Goal: Task Accomplishment & Management: Manage account settings

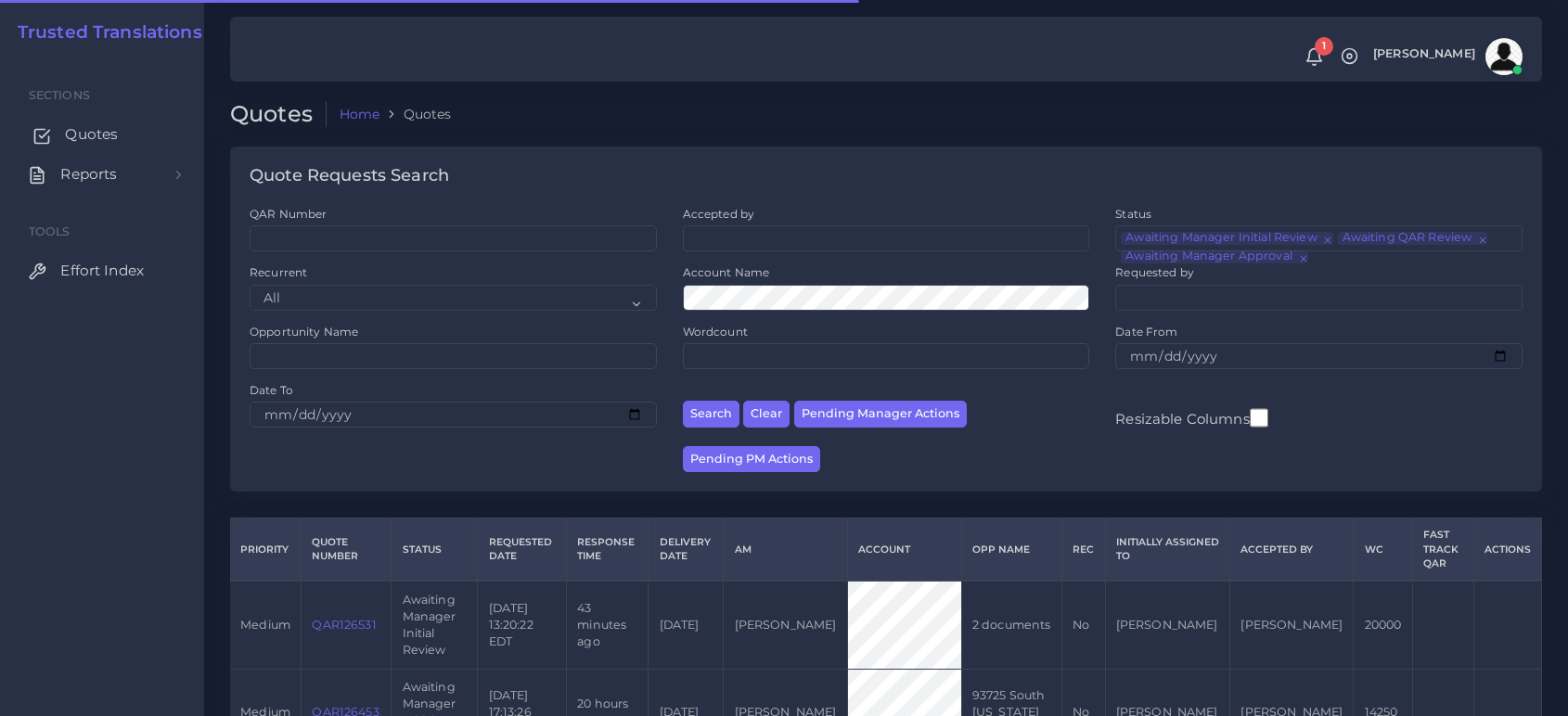
scroll to position [130, 0]
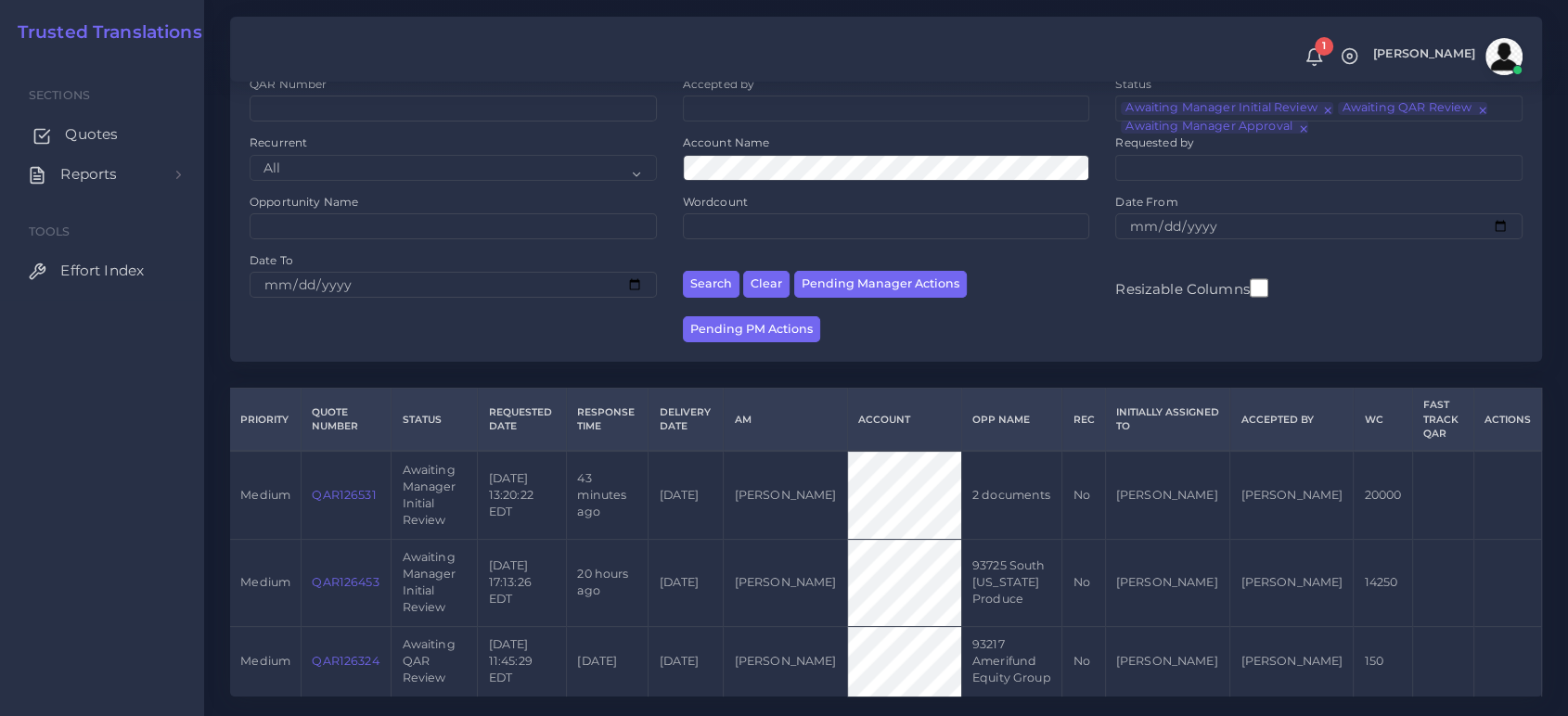
click at [79, 127] on span "Quotes" at bounding box center [91, 135] width 52 height 21
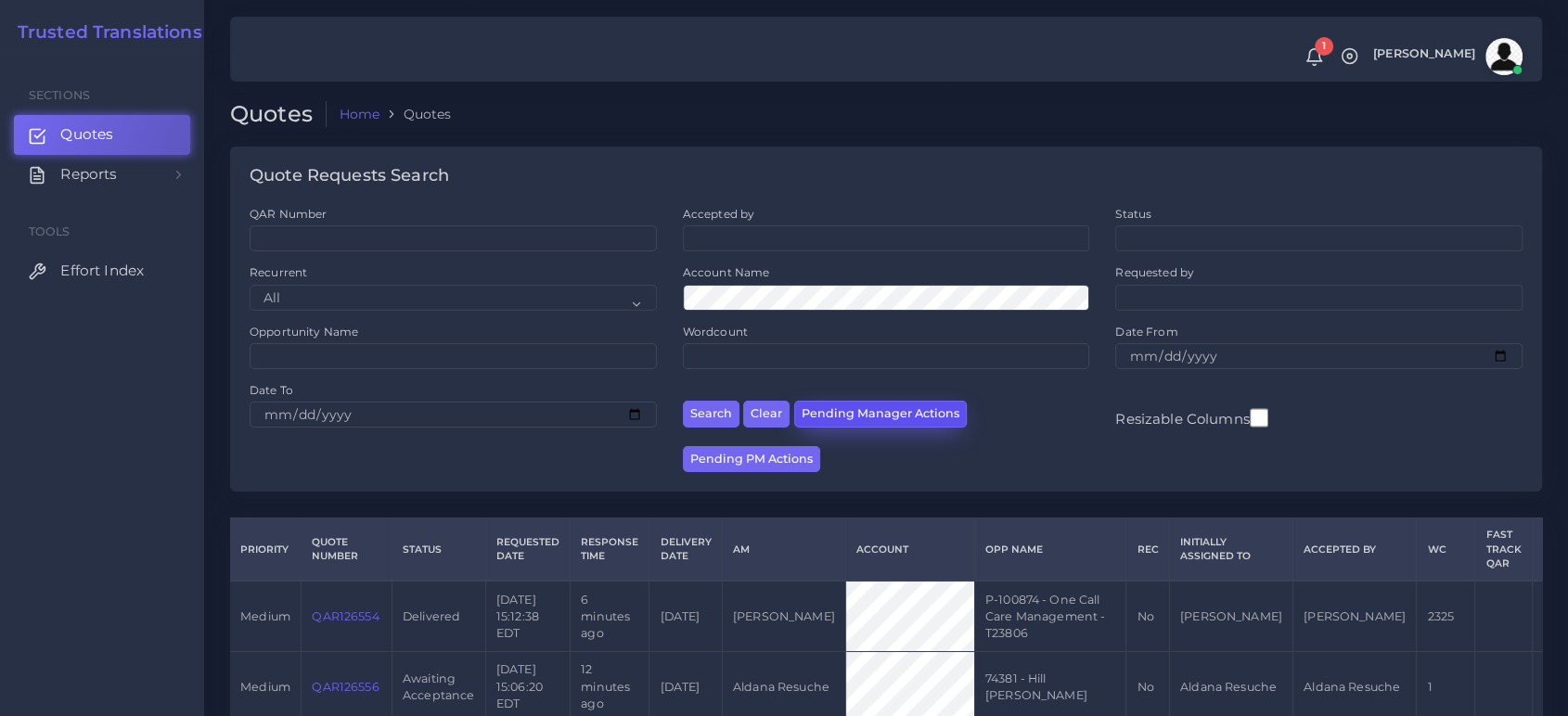
click at [886, 413] on button "Pending Manager Actions" at bounding box center [881, 414] width 172 height 27
select select "awaiting_manager_initial_review"
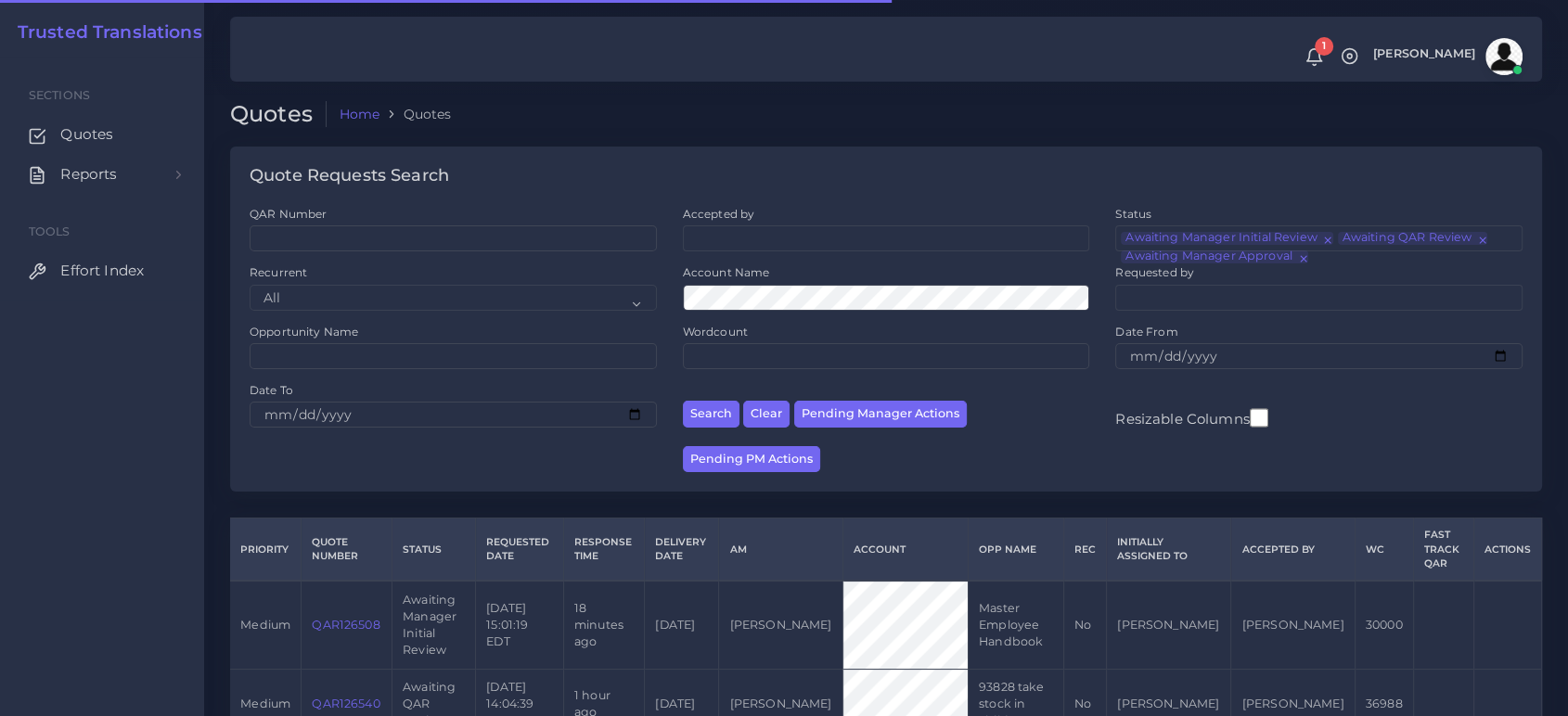
scroll to position [183, 0]
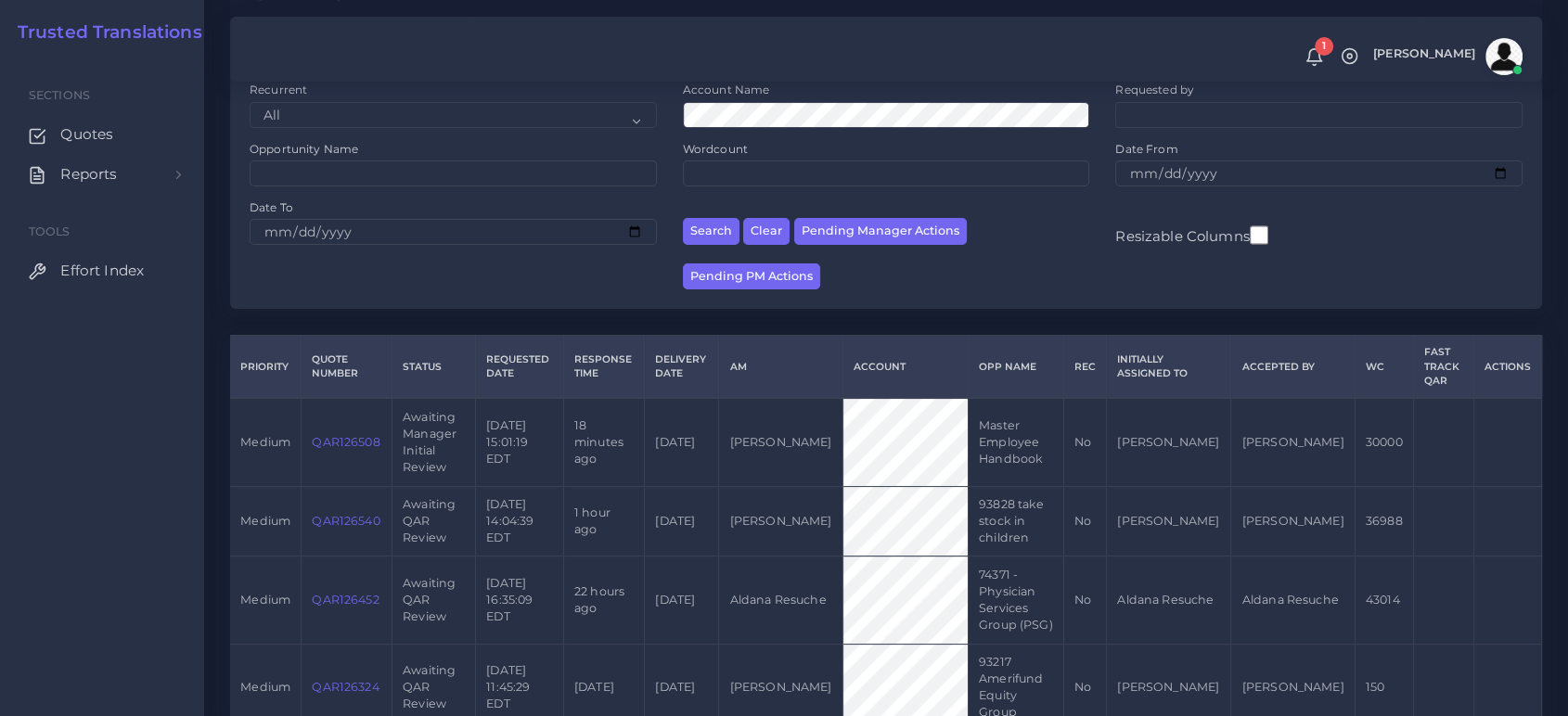
click at [362, 435] on link "QAR126508" at bounding box center [346, 442] width 67 height 14
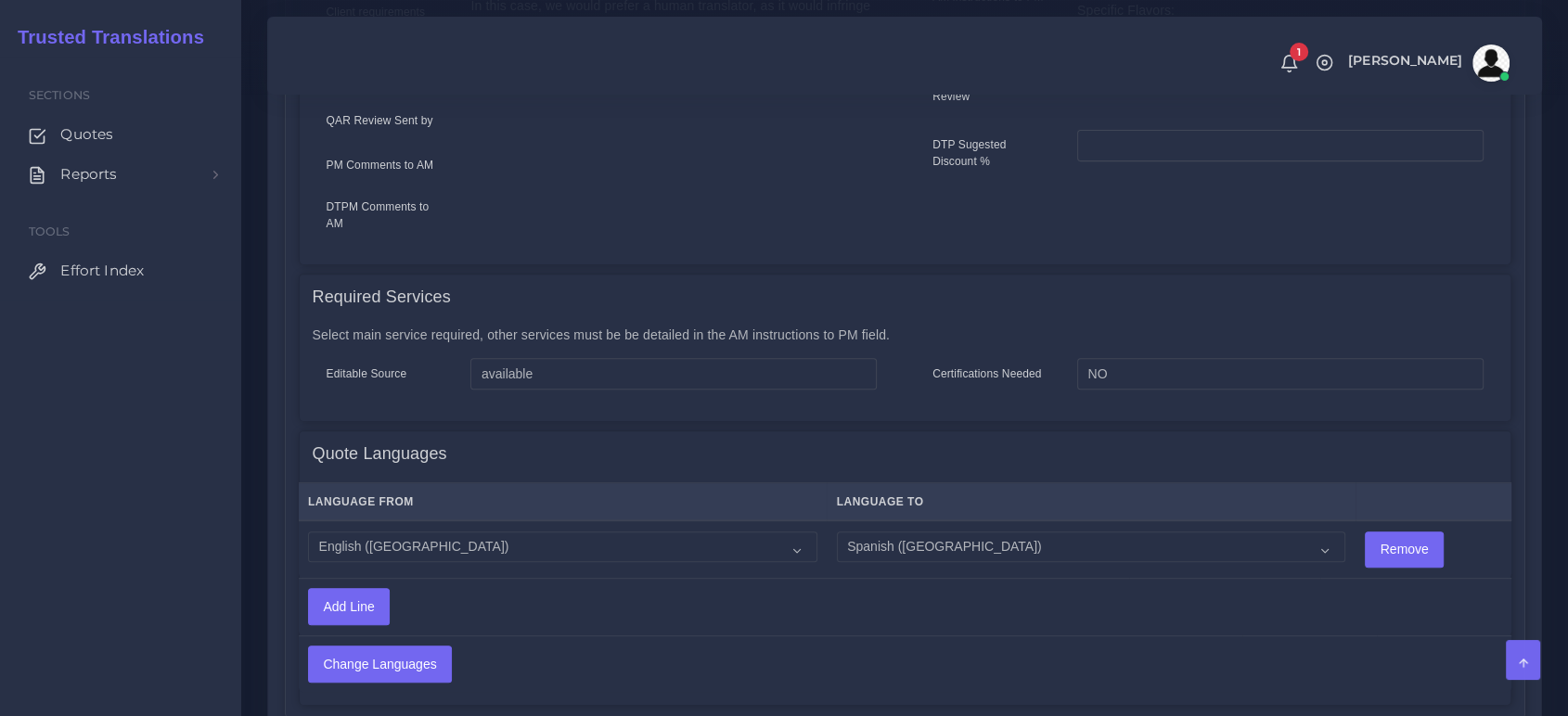
scroll to position [1153, 0]
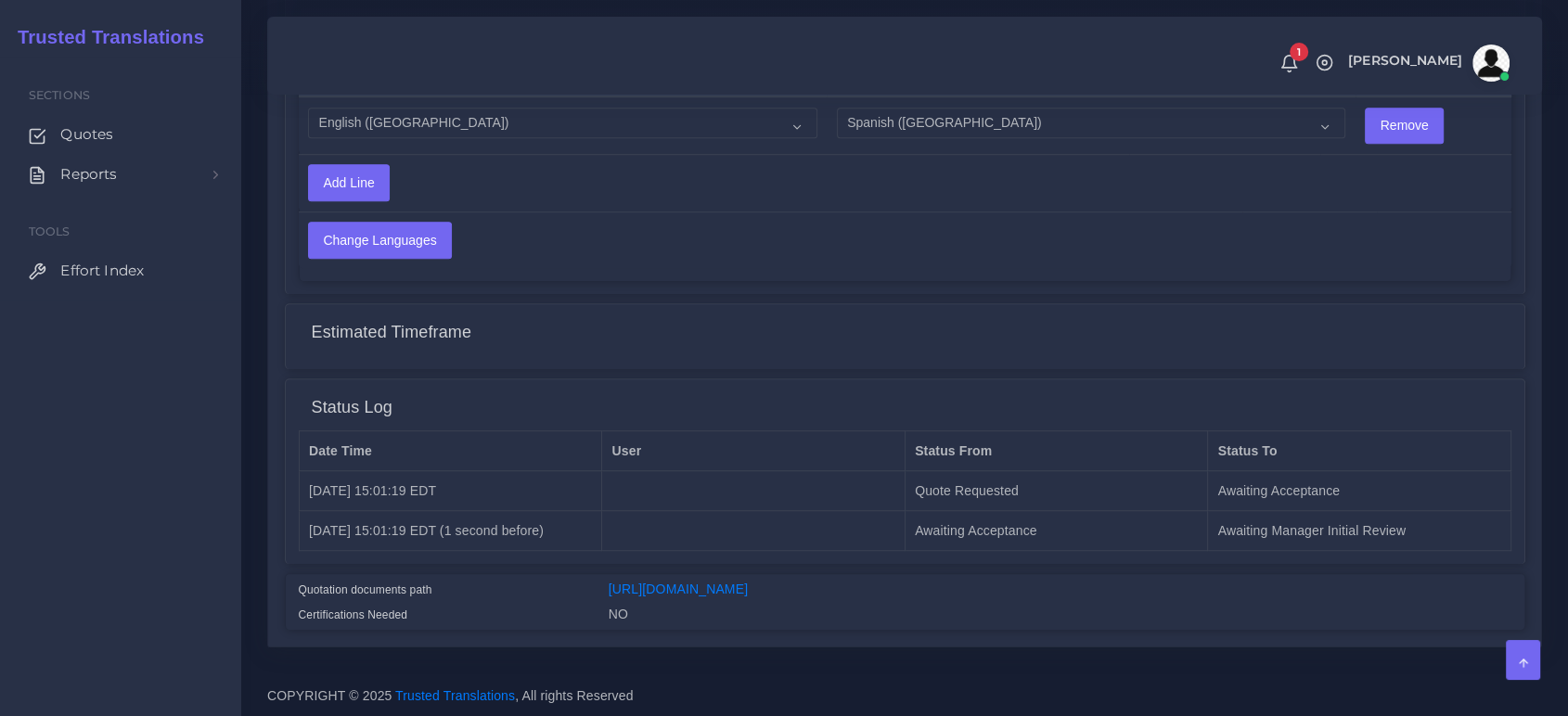
click at [811, 584] on div "https://workdrive.zoho.com/fgoh3e43b1a1fe2124b65bedd7c3c51a0e040/teams/fgoh3e43…" at bounding box center [1060, 591] width 931 height 25
click at [748, 581] on link "[URL][DOMAIN_NAME]" at bounding box center [678, 588] width 140 height 15
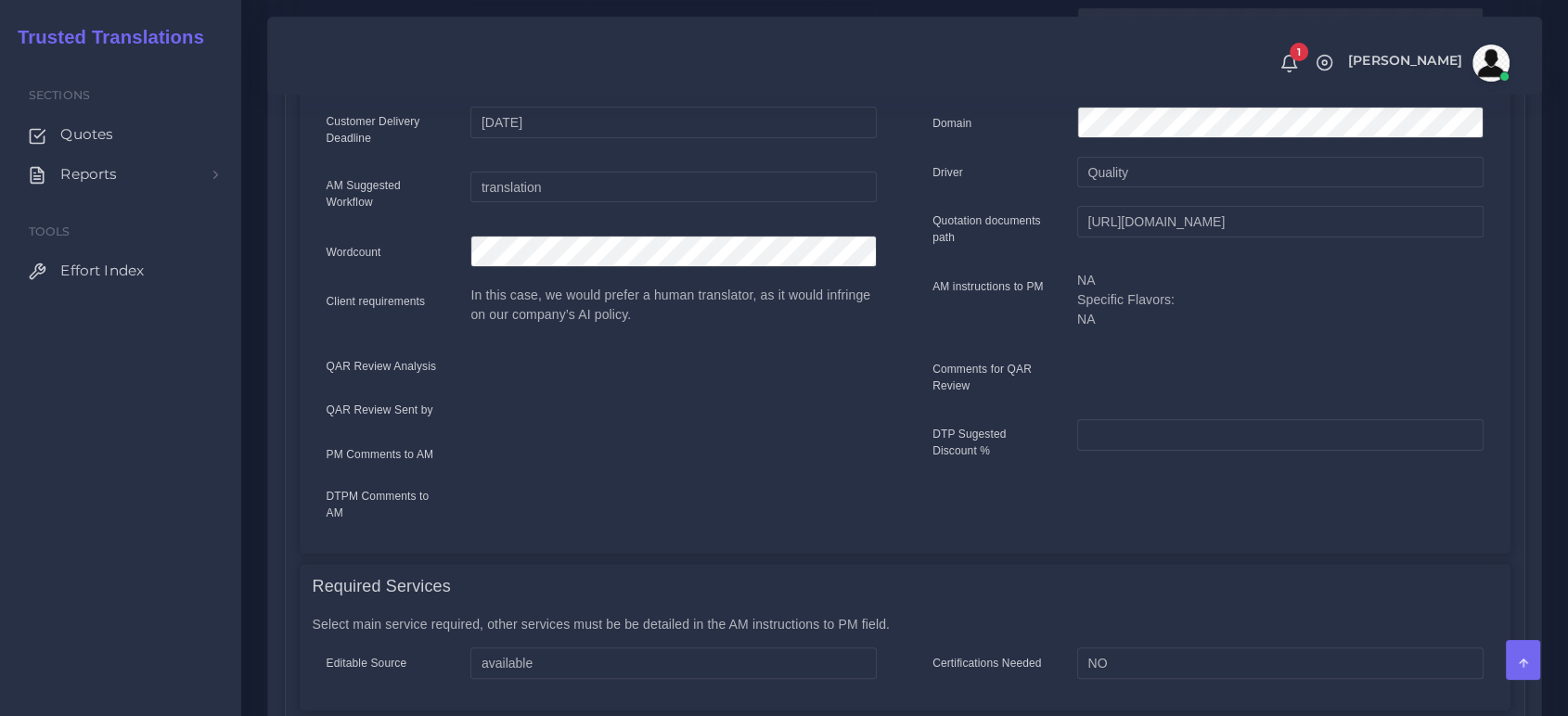
scroll to position [0, 0]
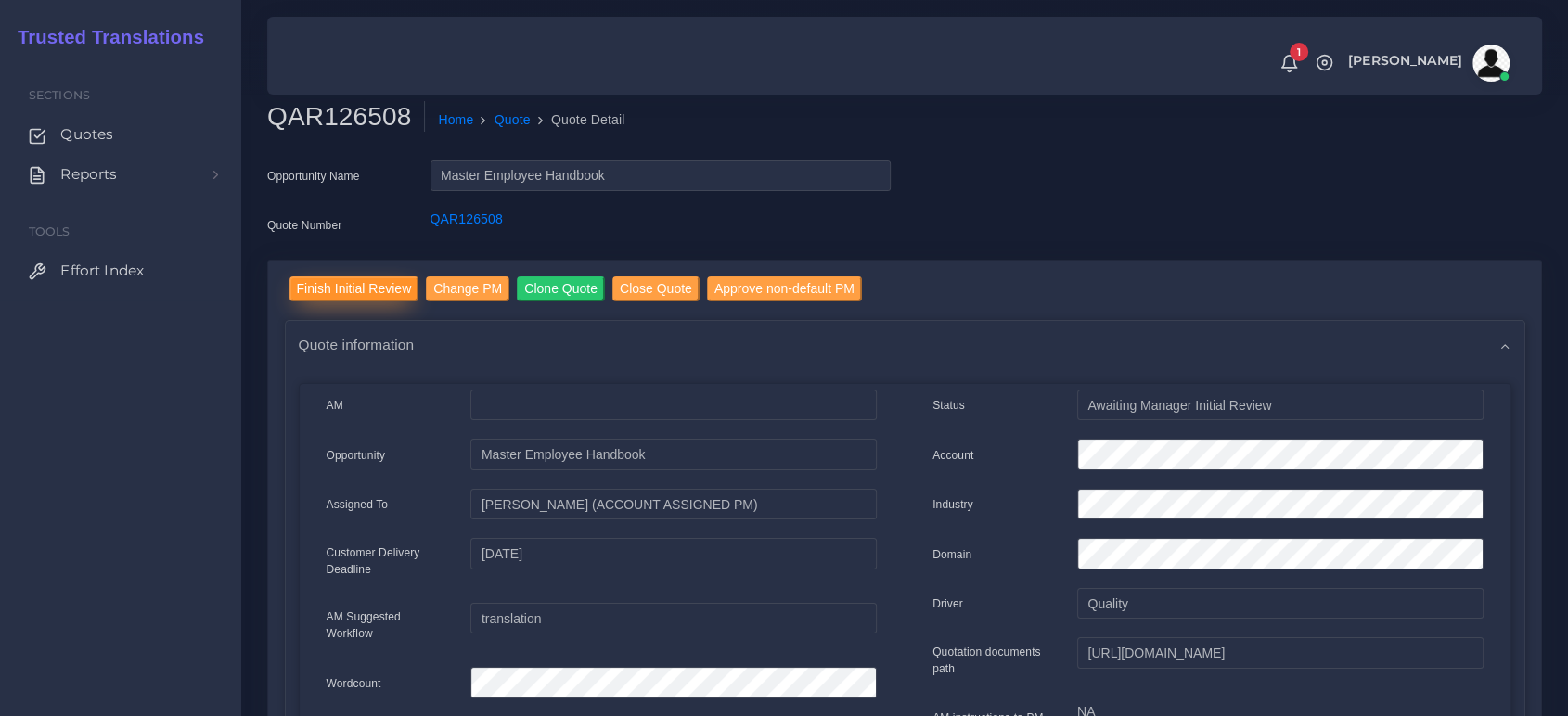
click at [320, 291] on input "Finish Initial Review" at bounding box center [354, 288] width 130 height 25
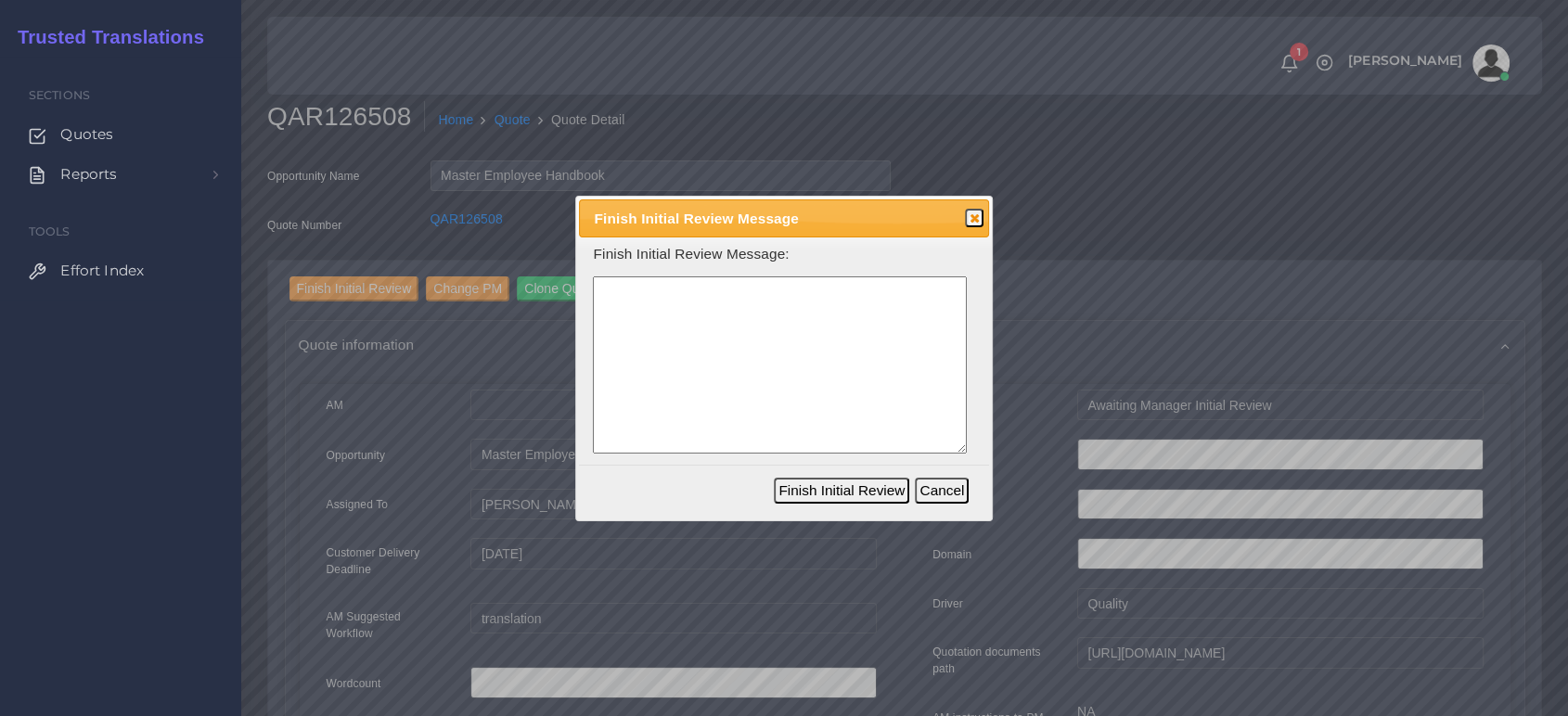
click at [676, 361] on textarea at bounding box center [780, 364] width 373 height 177
type textarea "Enployee Handbook. Ideal for FPE."
click at [816, 478] on button "Finish Initial Review" at bounding box center [841, 490] width 136 height 26
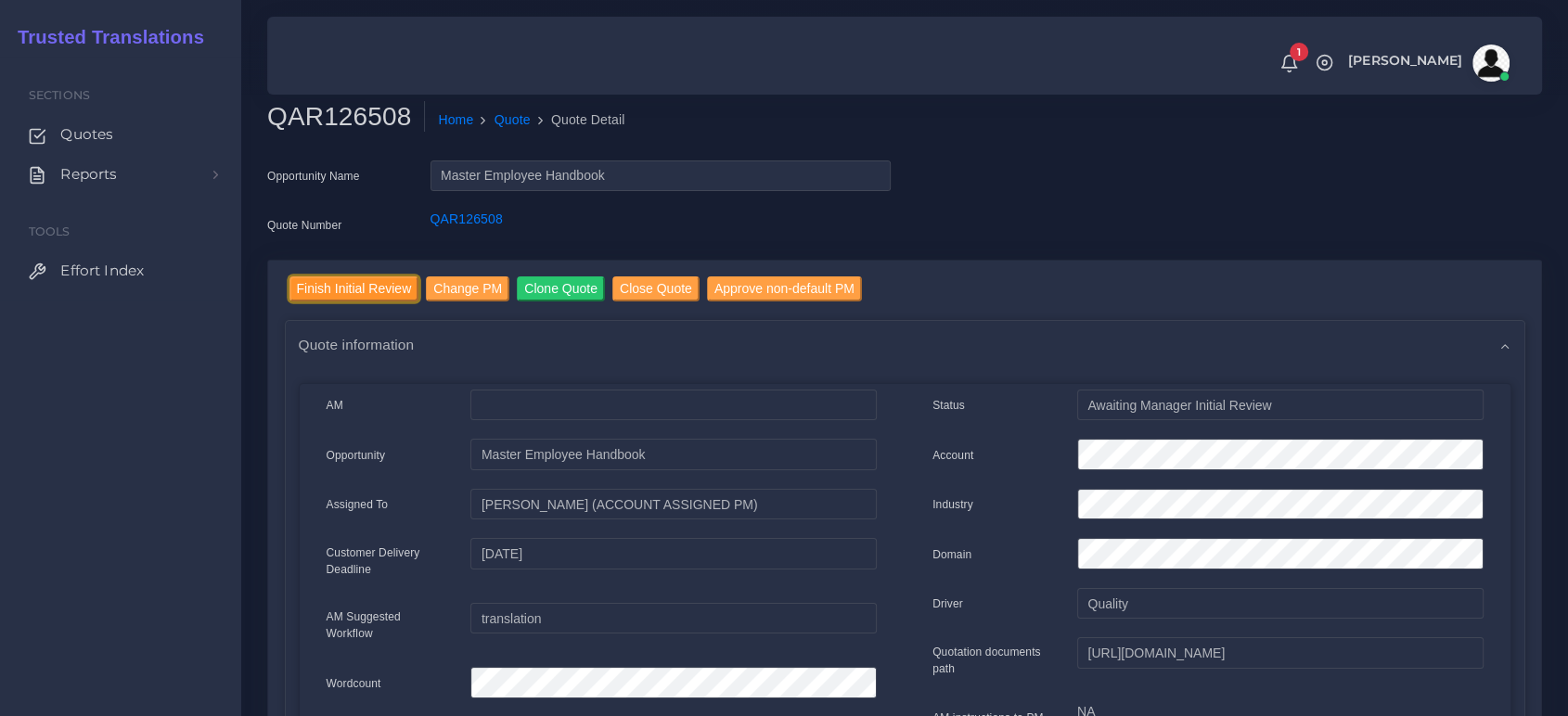
scroll to position [309, 0]
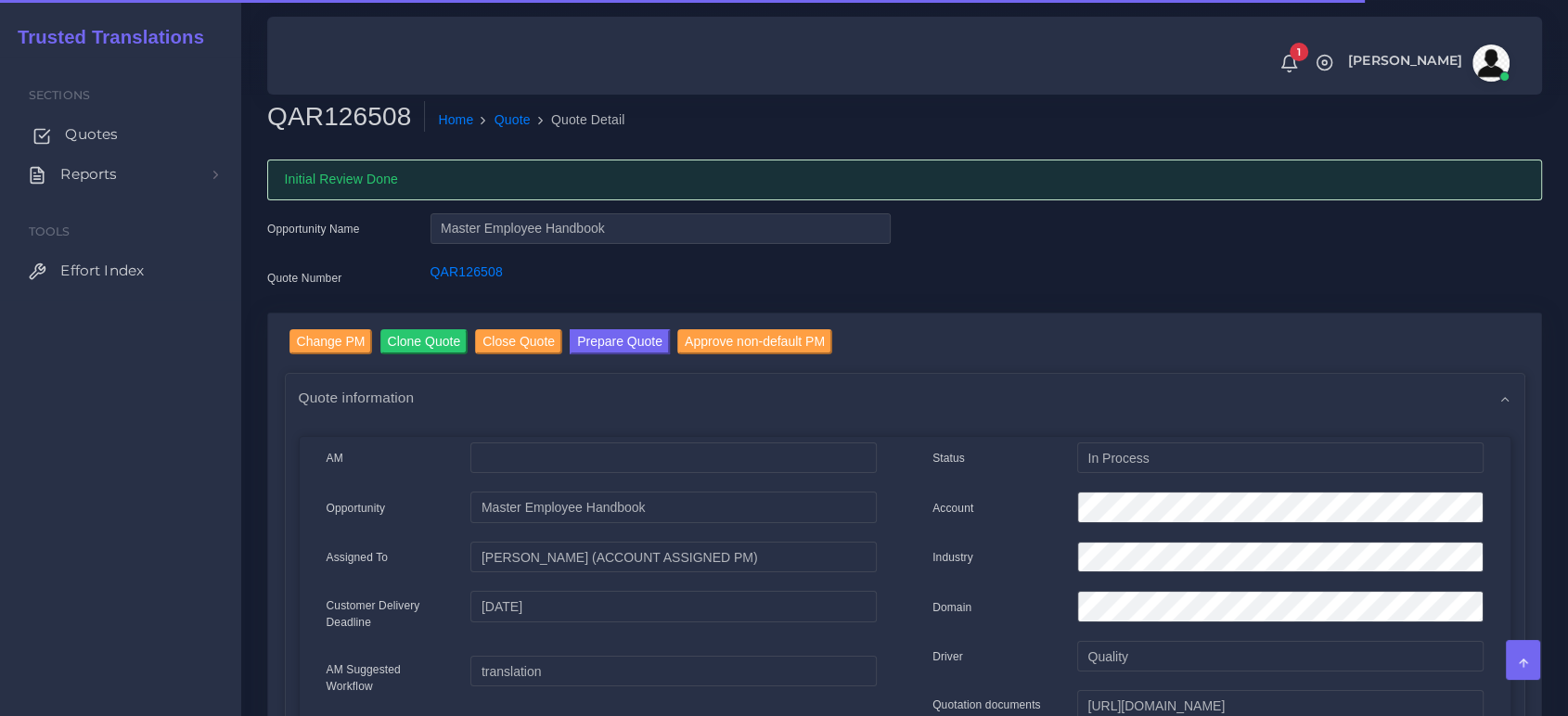
click at [104, 136] on span "Quotes" at bounding box center [91, 135] width 52 height 21
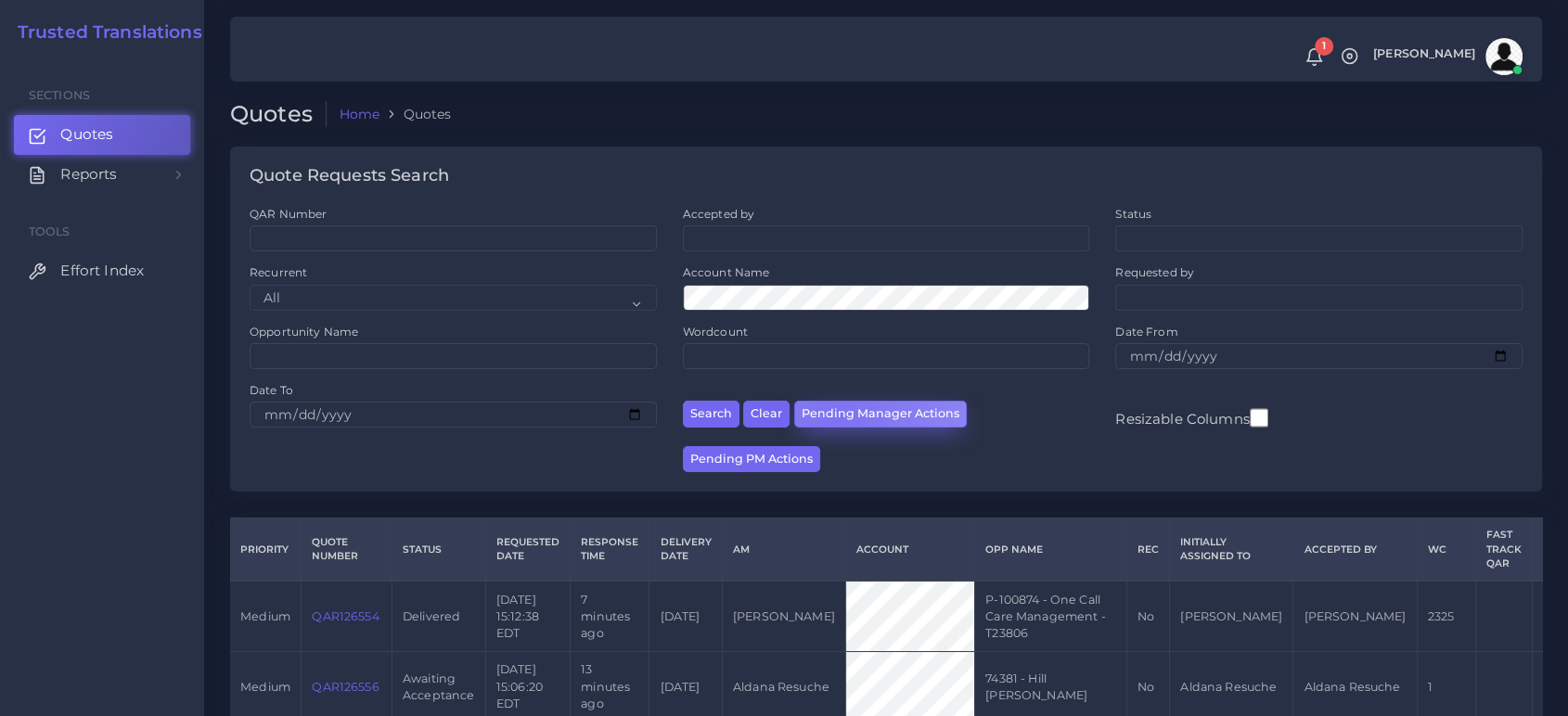
click at [834, 421] on button "Pending Manager Actions" at bounding box center [881, 414] width 172 height 27
select select "awaiting_manager_initial_review"
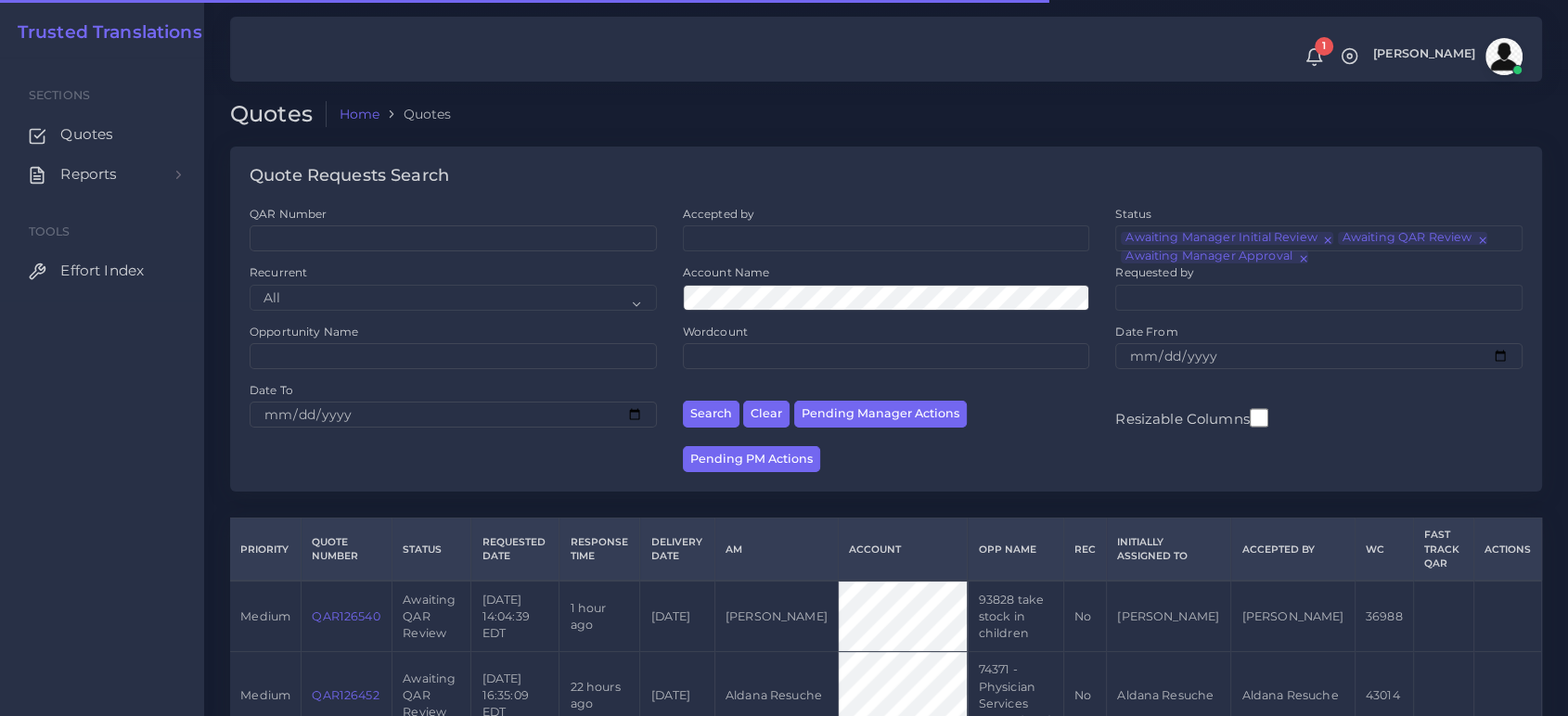
scroll to position [112, 0]
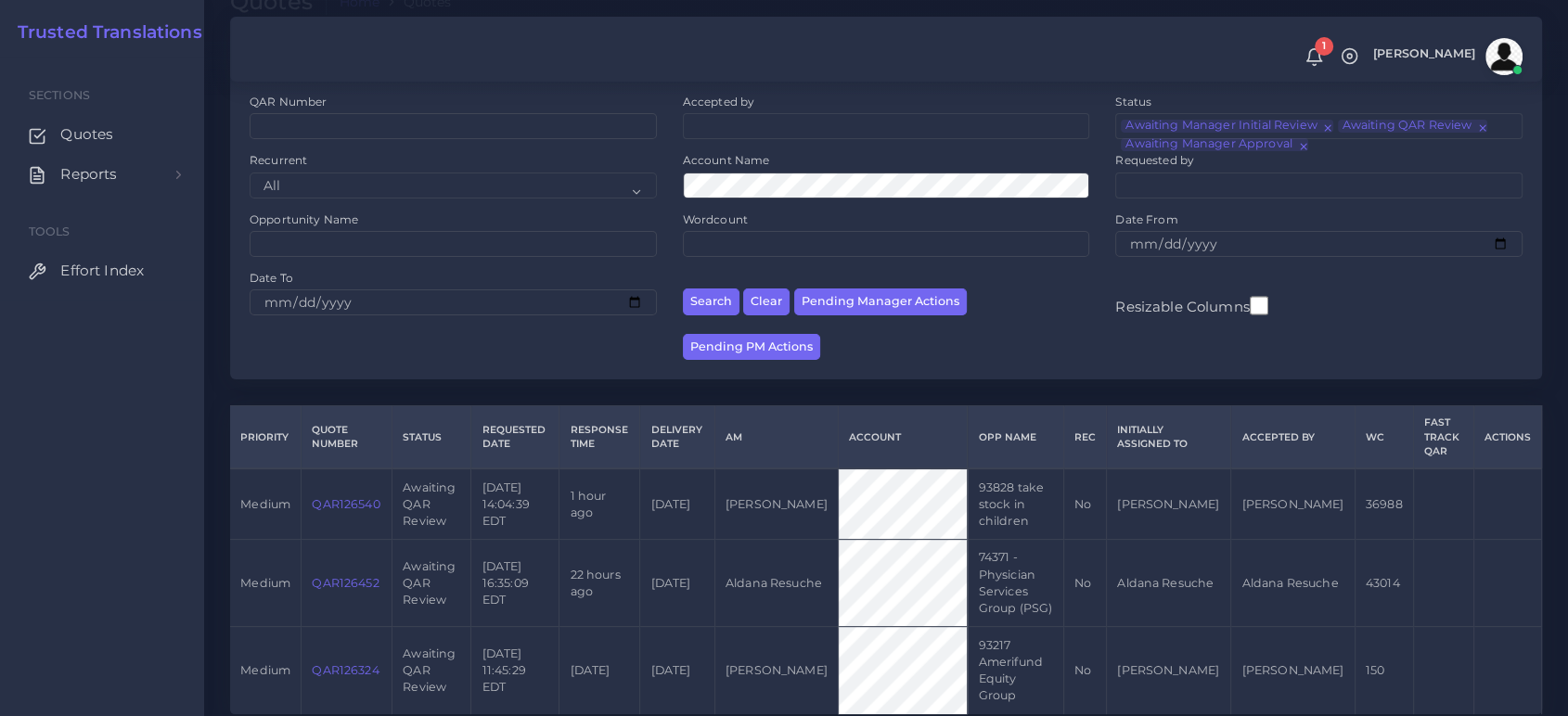
click at [337, 664] on link "QAR126324" at bounding box center [345, 670] width 66 height 14
click at [357, 664] on link "QAR126324" at bounding box center [345, 670] width 66 height 14
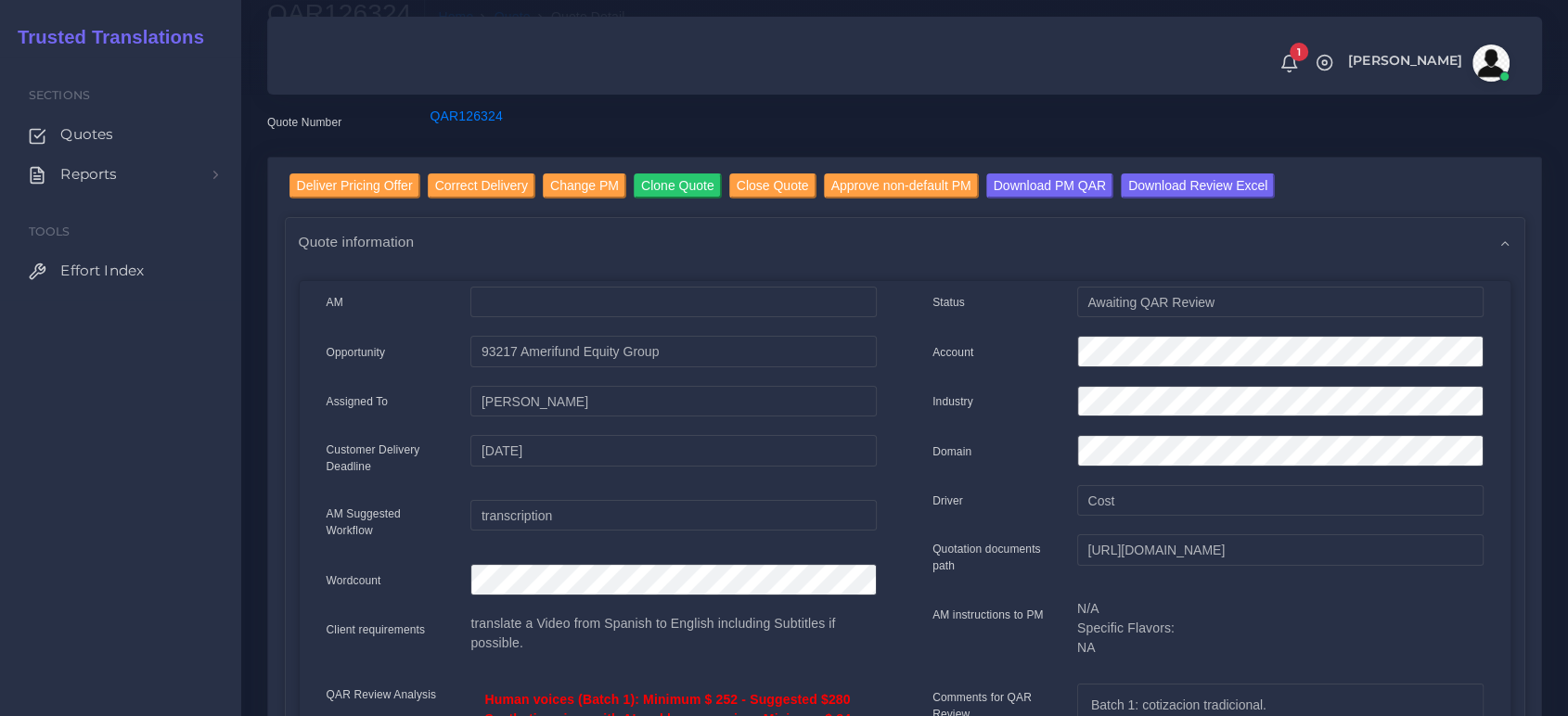
scroll to position [412, 0]
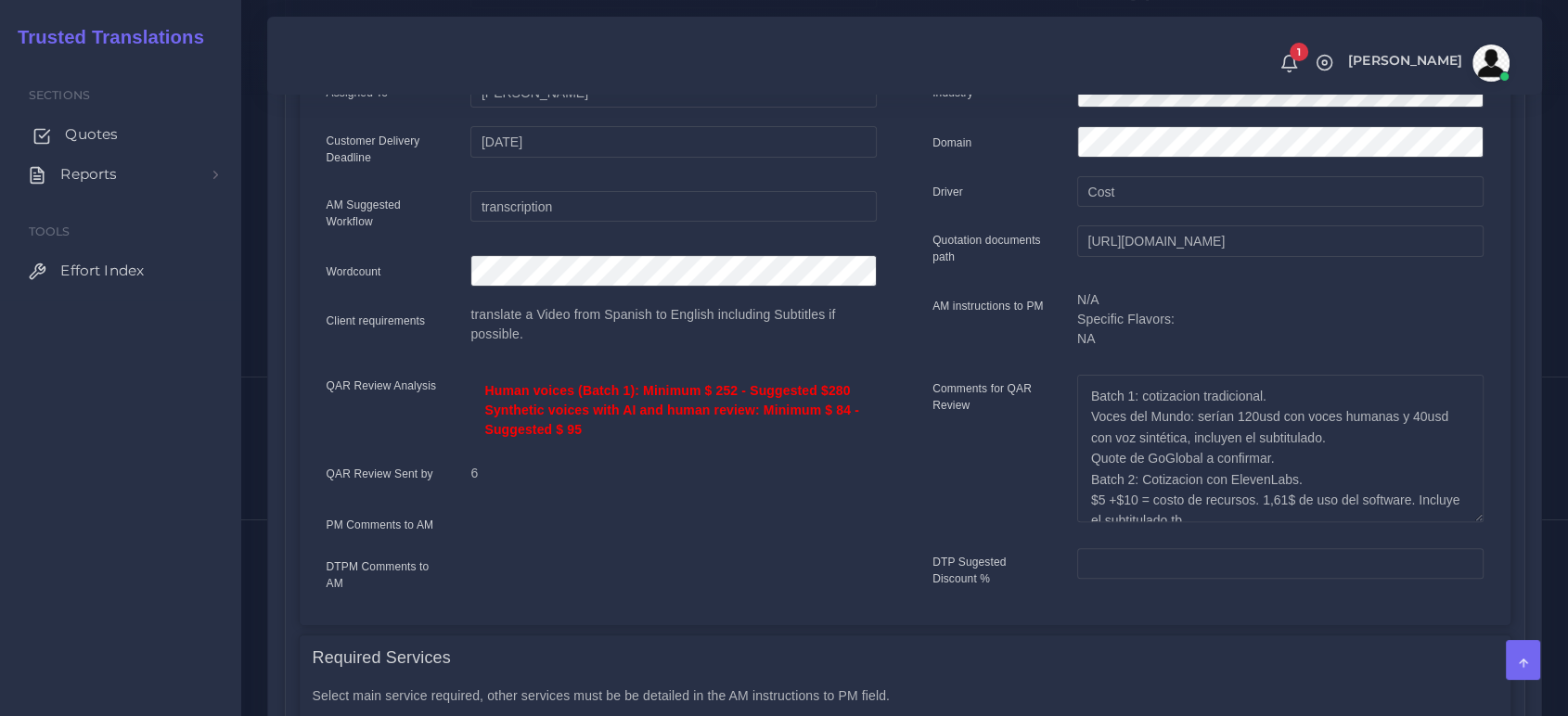
click at [98, 127] on span "Quotes" at bounding box center [91, 135] width 52 height 21
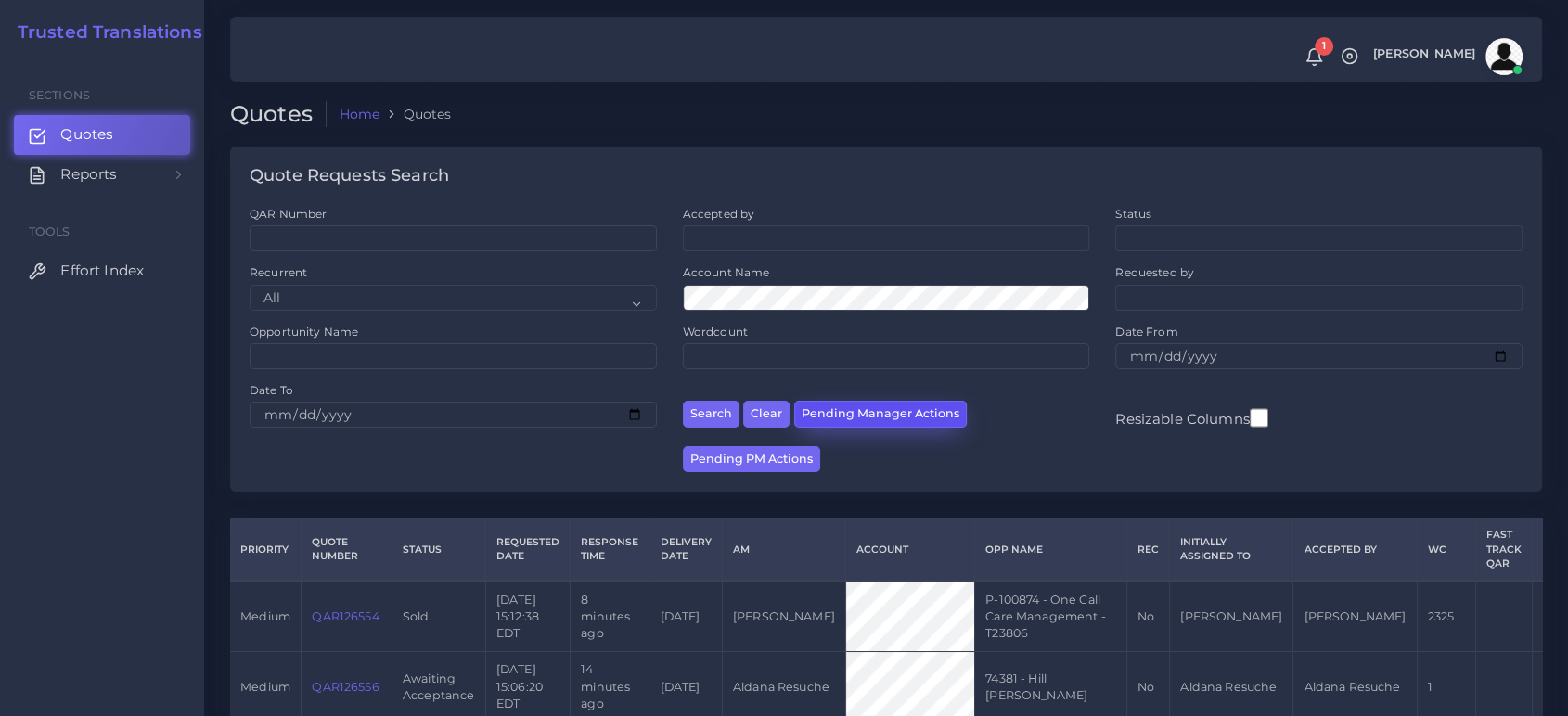
click at [861, 410] on button "Pending Manager Actions" at bounding box center [881, 414] width 172 height 27
select select "awaiting_manager_initial_review"
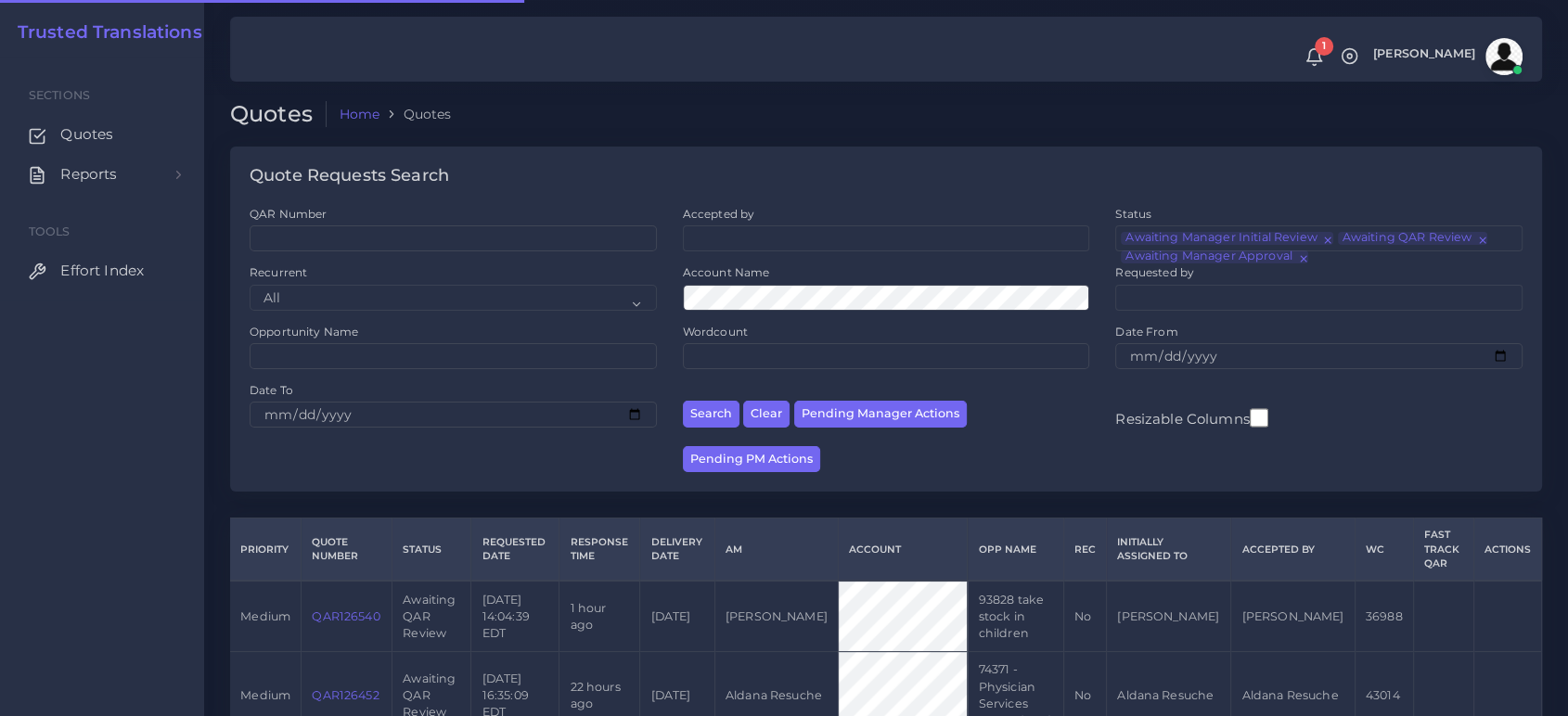
scroll to position [112, 0]
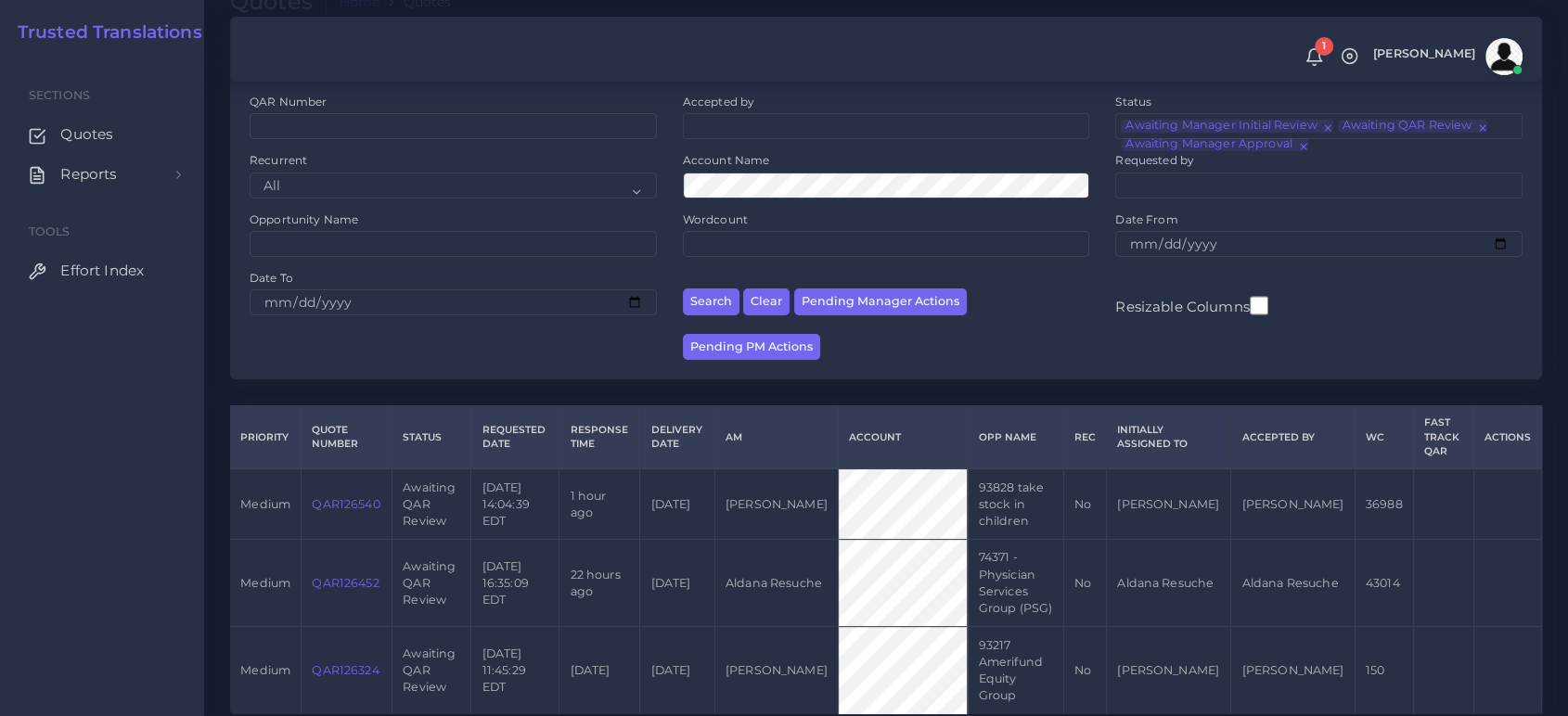
click at [340, 497] on link "QAR126540" at bounding box center [346, 504] width 67 height 14
click at [354, 497] on link "QAR126540" at bounding box center [346, 504] width 67 height 14
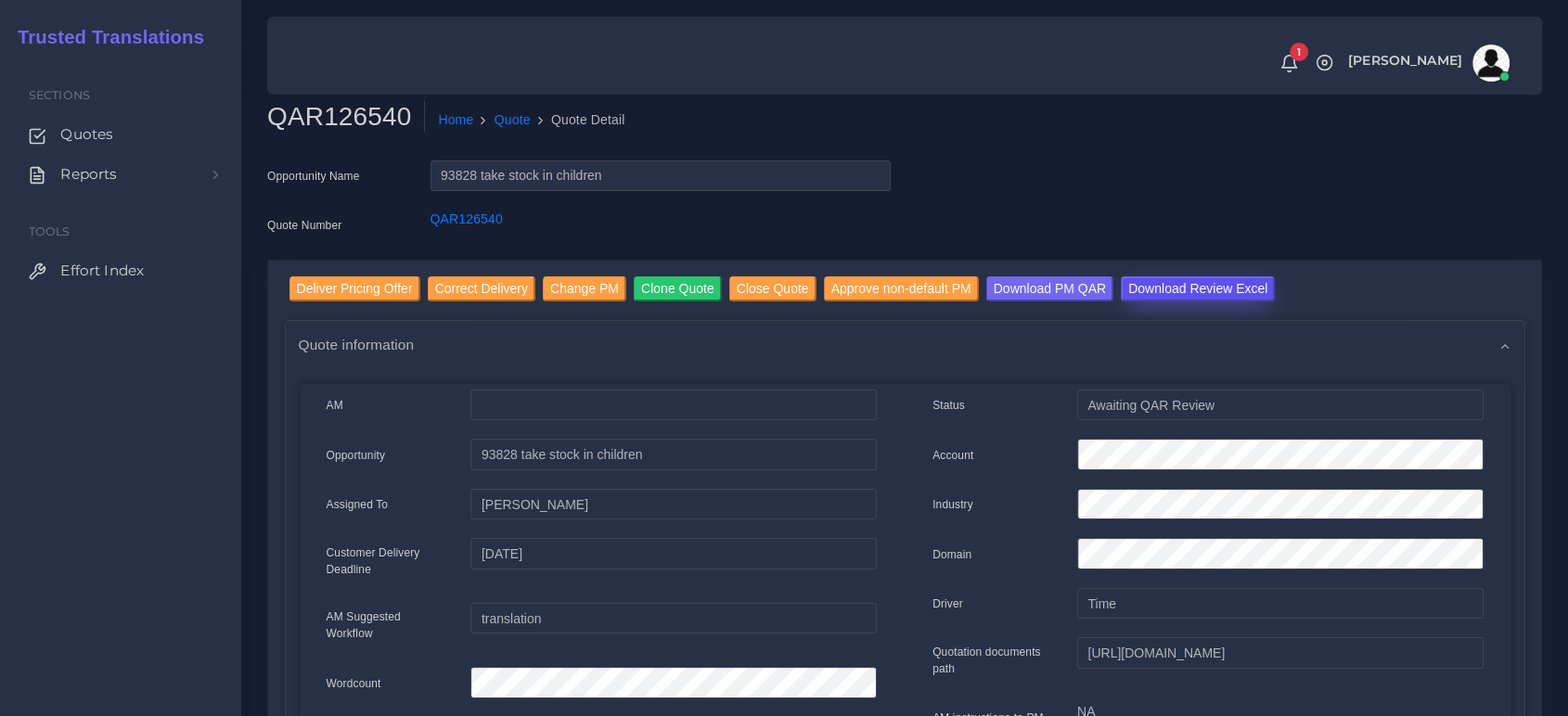
click at [1169, 288] on input "Download Review Excel" at bounding box center [1198, 288] width 154 height 25
click at [362, 281] on input "Deliver Pricing Offer" at bounding box center [355, 288] width 131 height 25
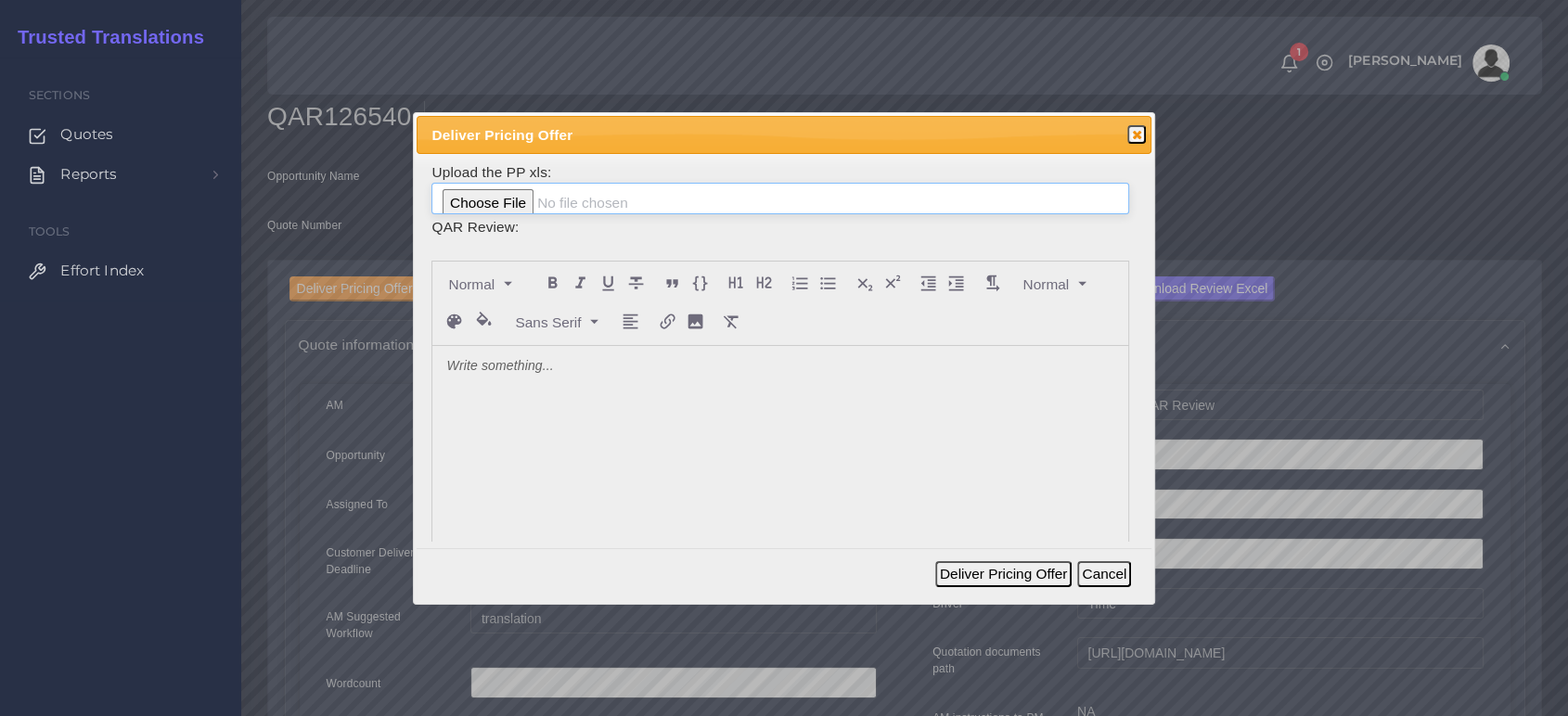
click at [486, 204] on input "file" at bounding box center [780, 199] width 696 height 32
type input "C:\fakepath\PP_Take_Stock_in_Children_126540.xlsx"
click at [579, 434] on div at bounding box center [781, 484] width 695 height 277
click at [1019, 568] on button "Deliver Pricing Offer" at bounding box center [1003, 574] width 137 height 26
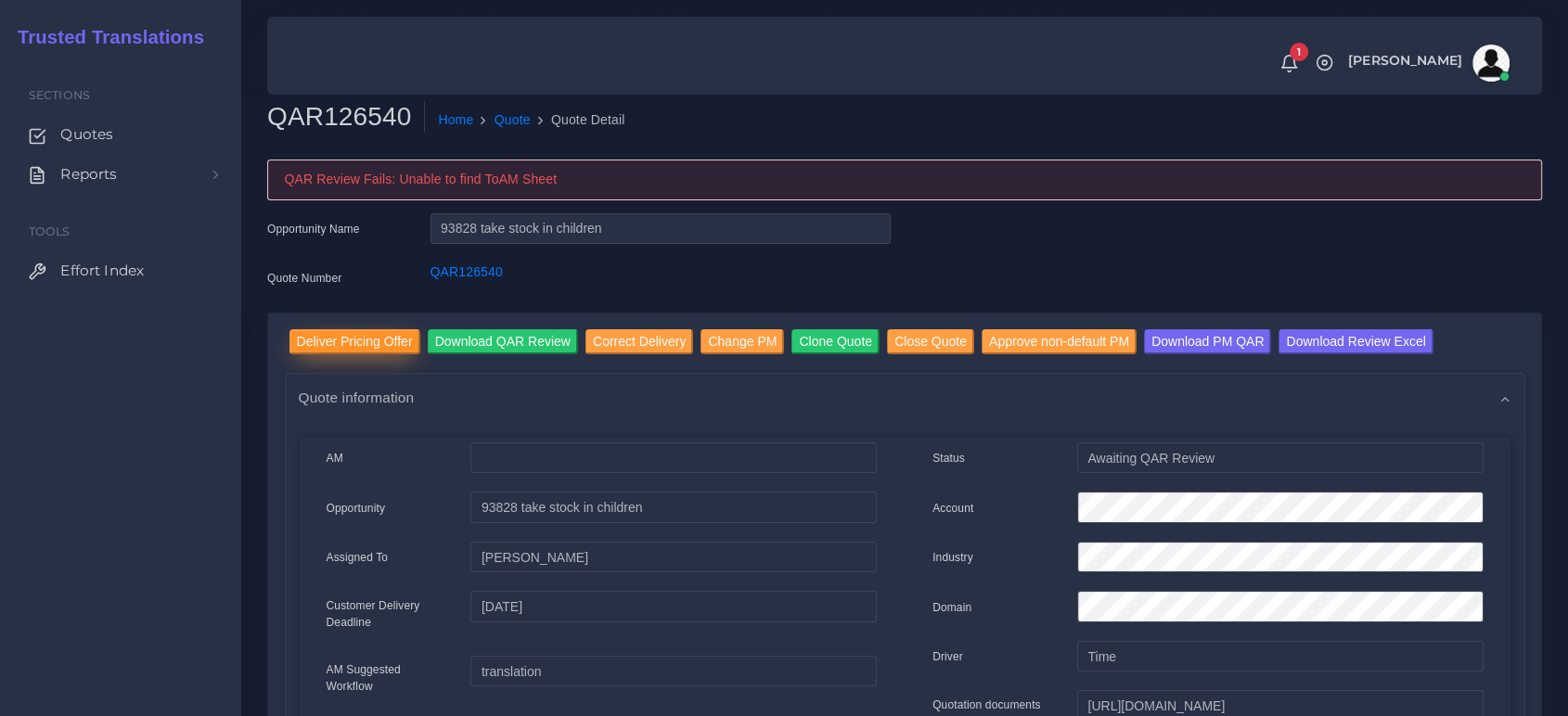
click at [357, 345] on input "Deliver Pricing Offer" at bounding box center [355, 342] width 131 height 25
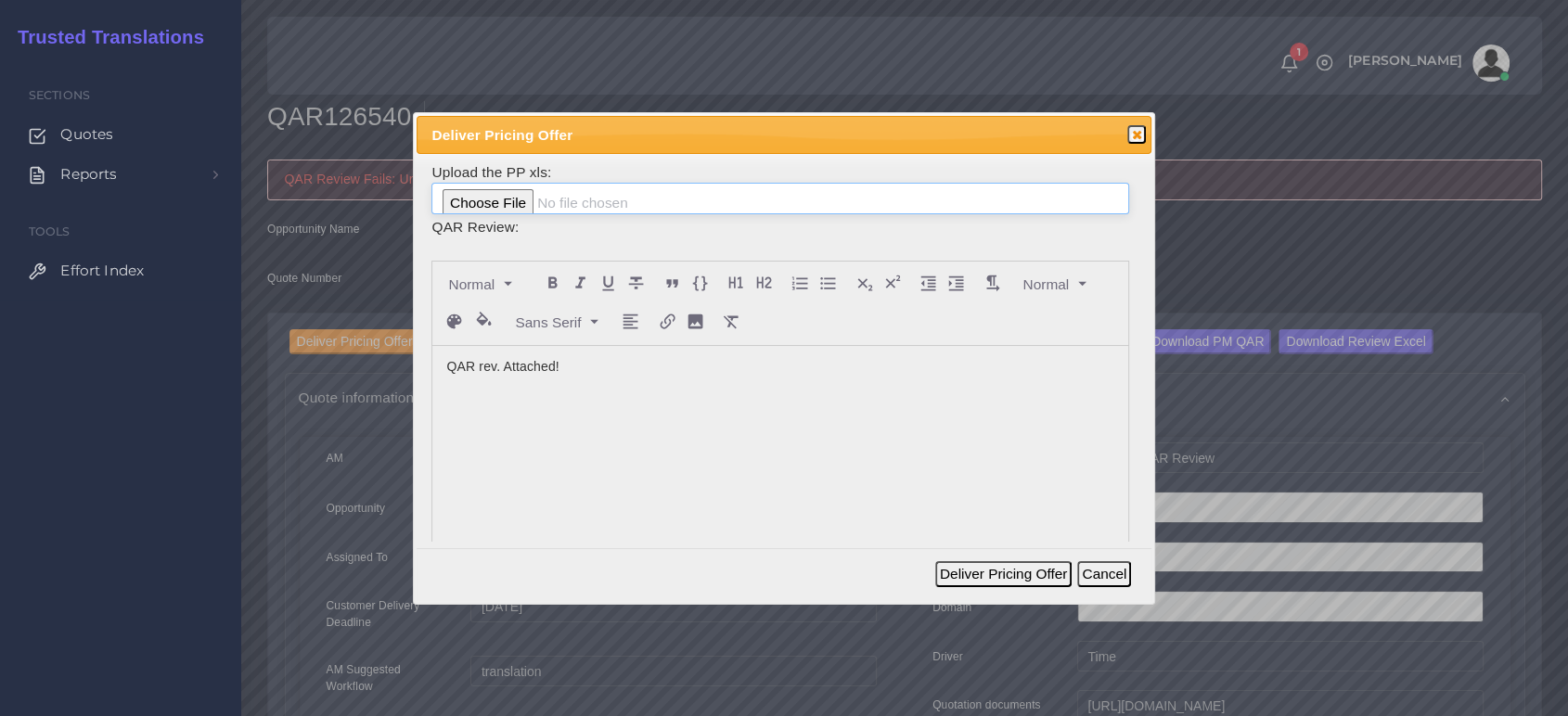
click at [544, 195] on input "file" at bounding box center [780, 199] width 696 height 32
click at [983, 588] on div "Deliver Pricing Offer Cancel" at bounding box center [1036, 573] width 202 height 40
click at [973, 569] on button "Deliver Pricing Offer" at bounding box center [1003, 574] width 137 height 26
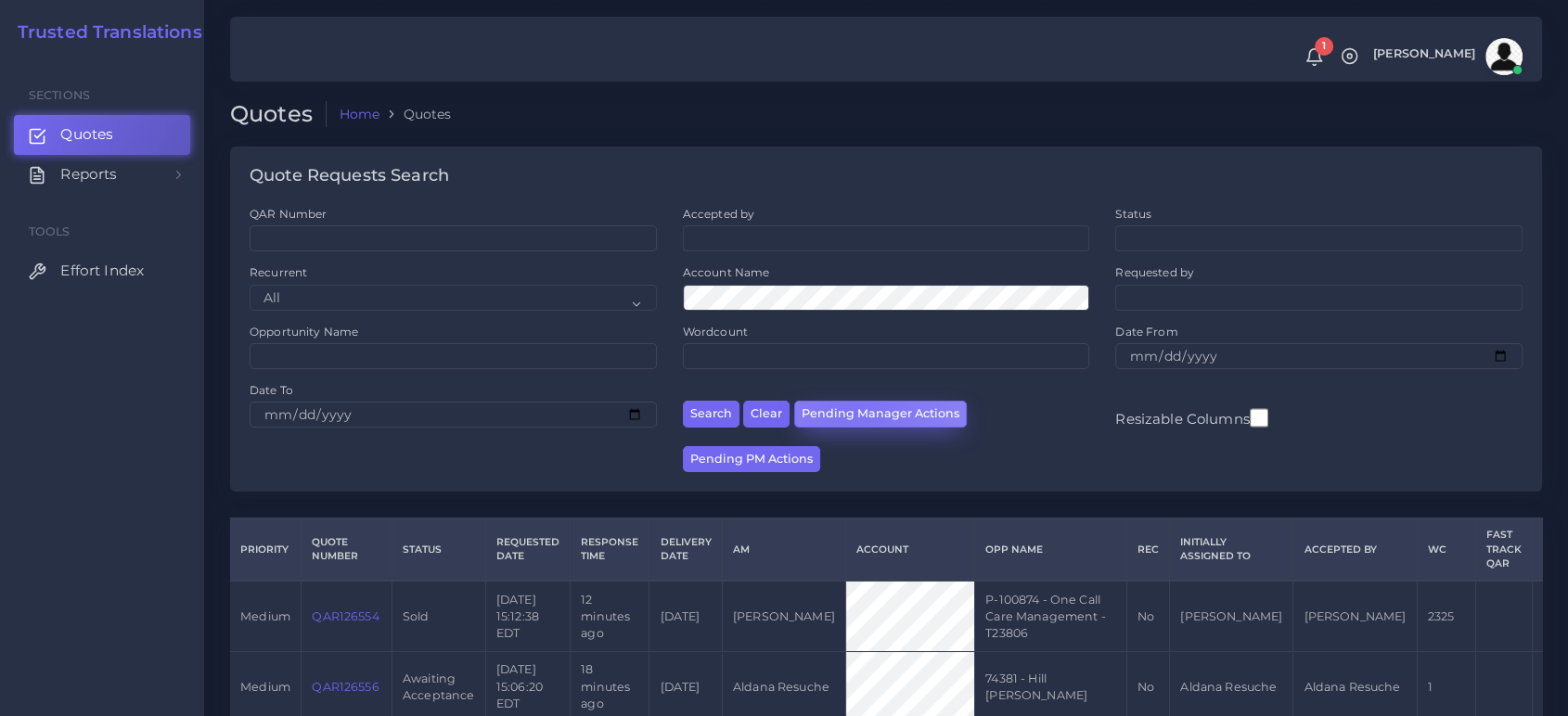
click at [856, 408] on button "Pending Manager Actions" at bounding box center [881, 414] width 172 height 27
select select "awaiting_manager_initial_review"
